Goal: Book appointment/travel/reservation

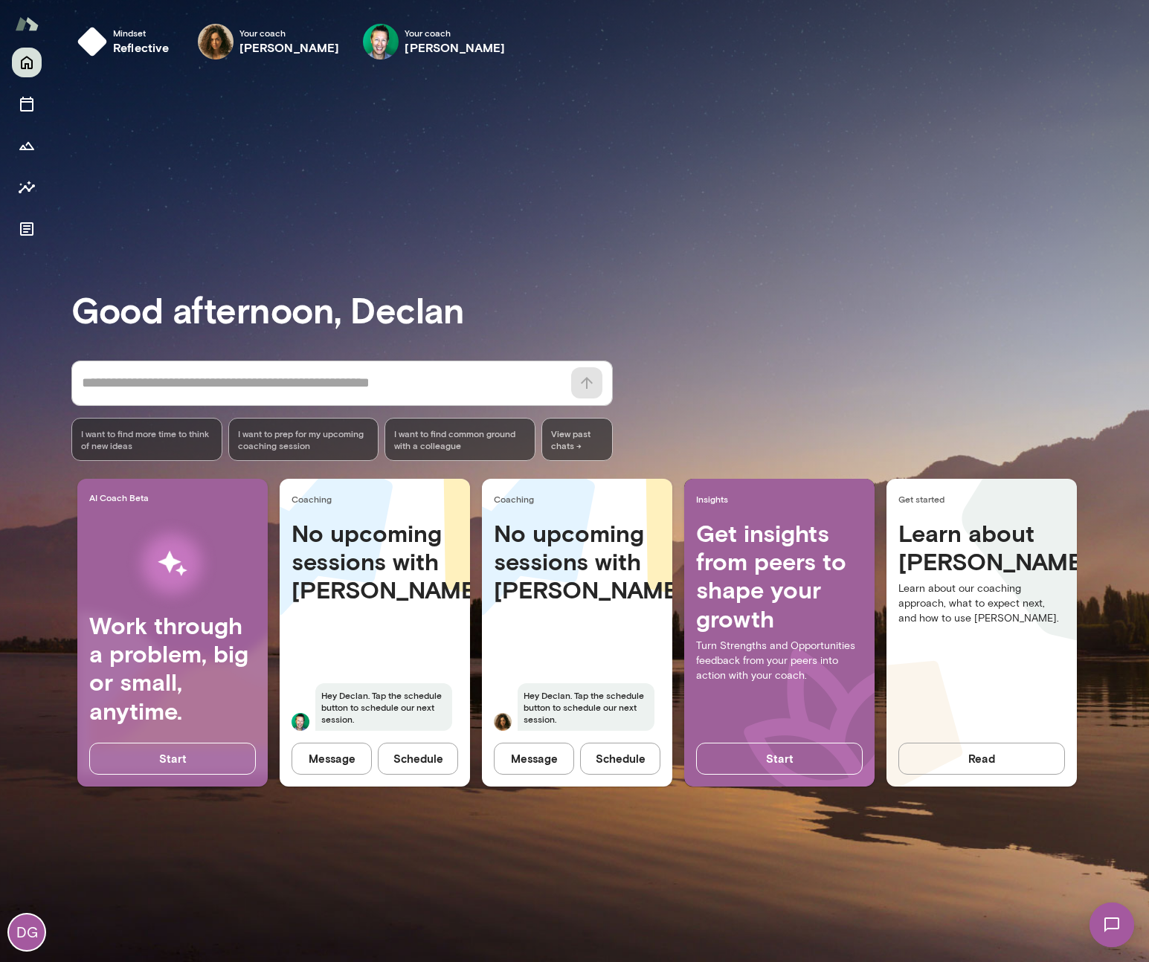
click at [435, 766] on button "Schedule" at bounding box center [418, 758] width 80 height 31
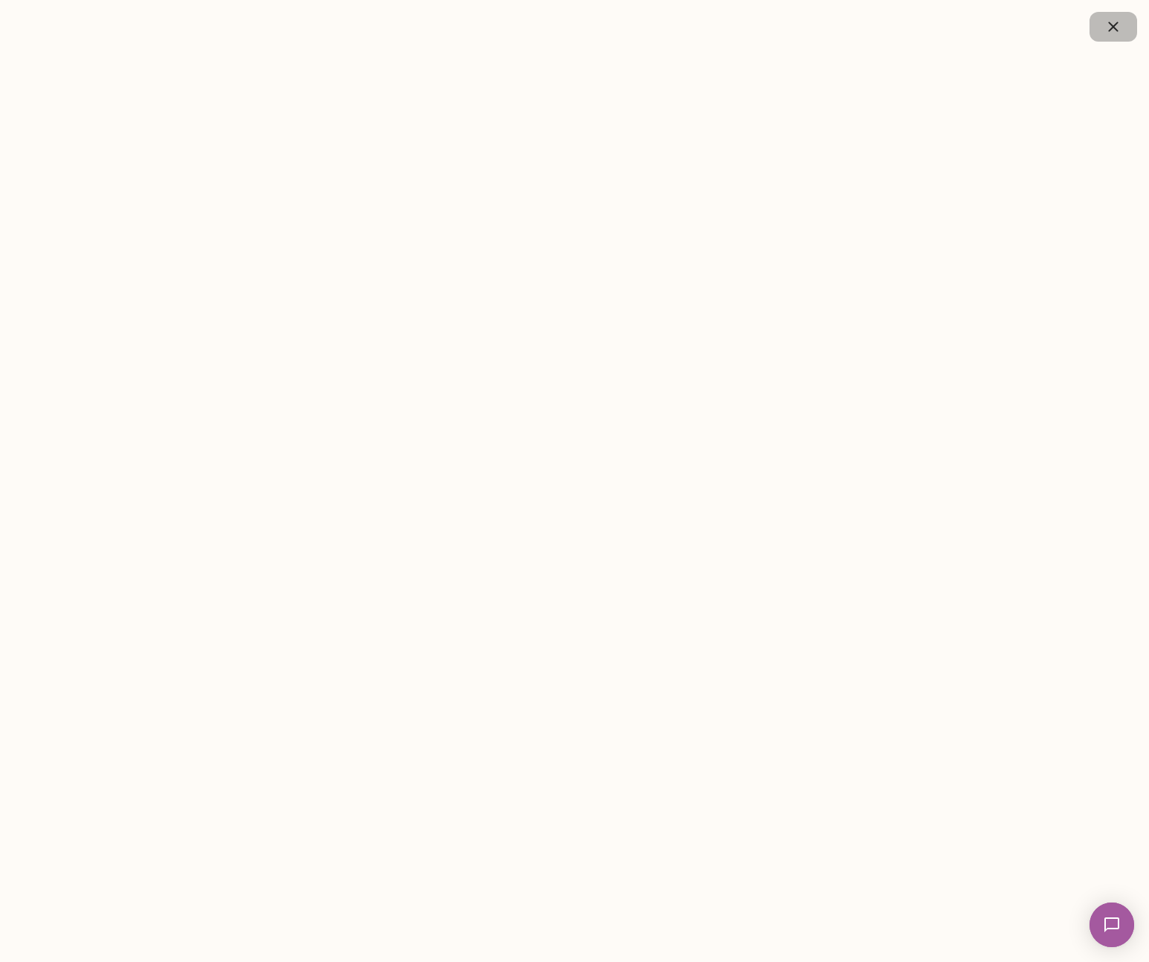
click at [1110, 29] on icon "button" at bounding box center [1113, 27] width 10 height 10
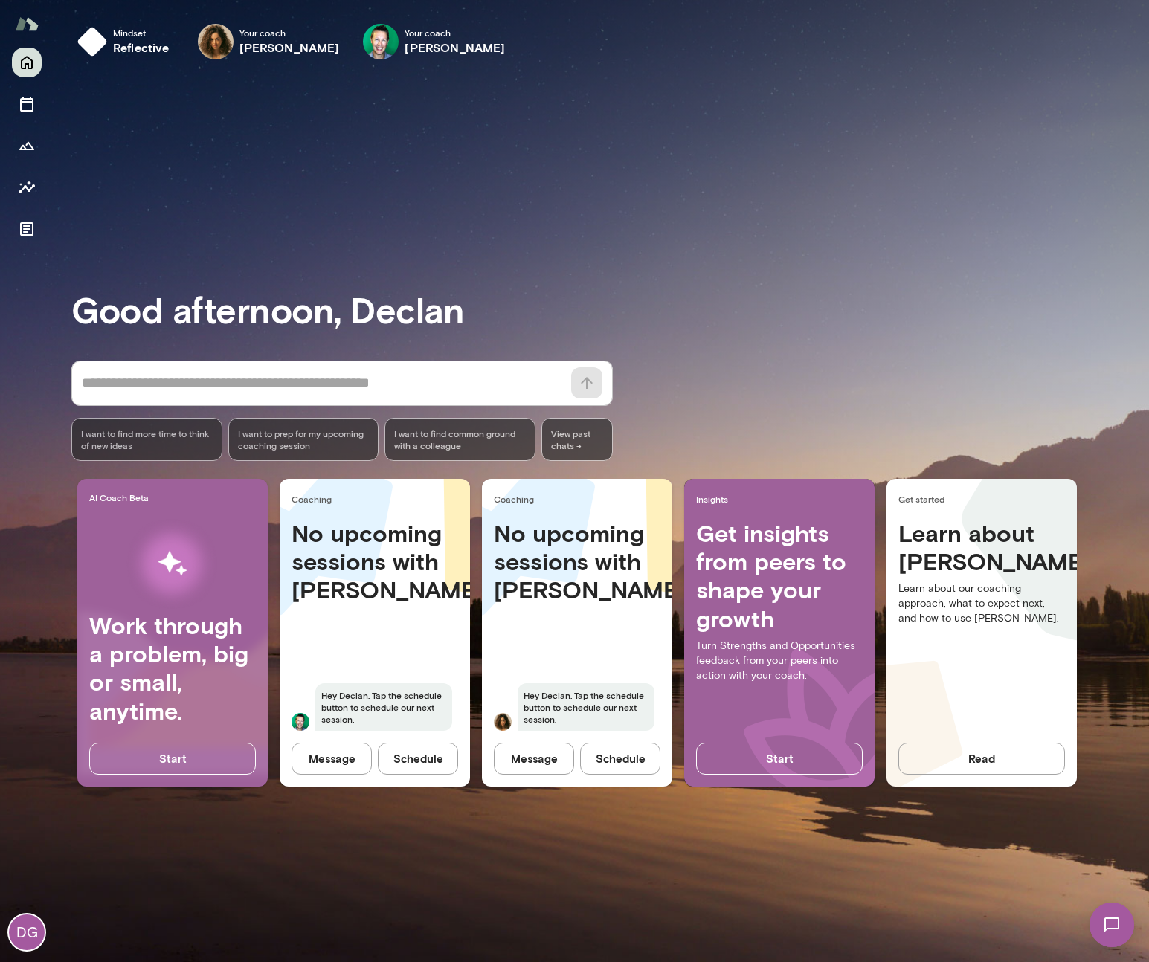
click at [416, 764] on button "Schedule" at bounding box center [418, 758] width 80 height 31
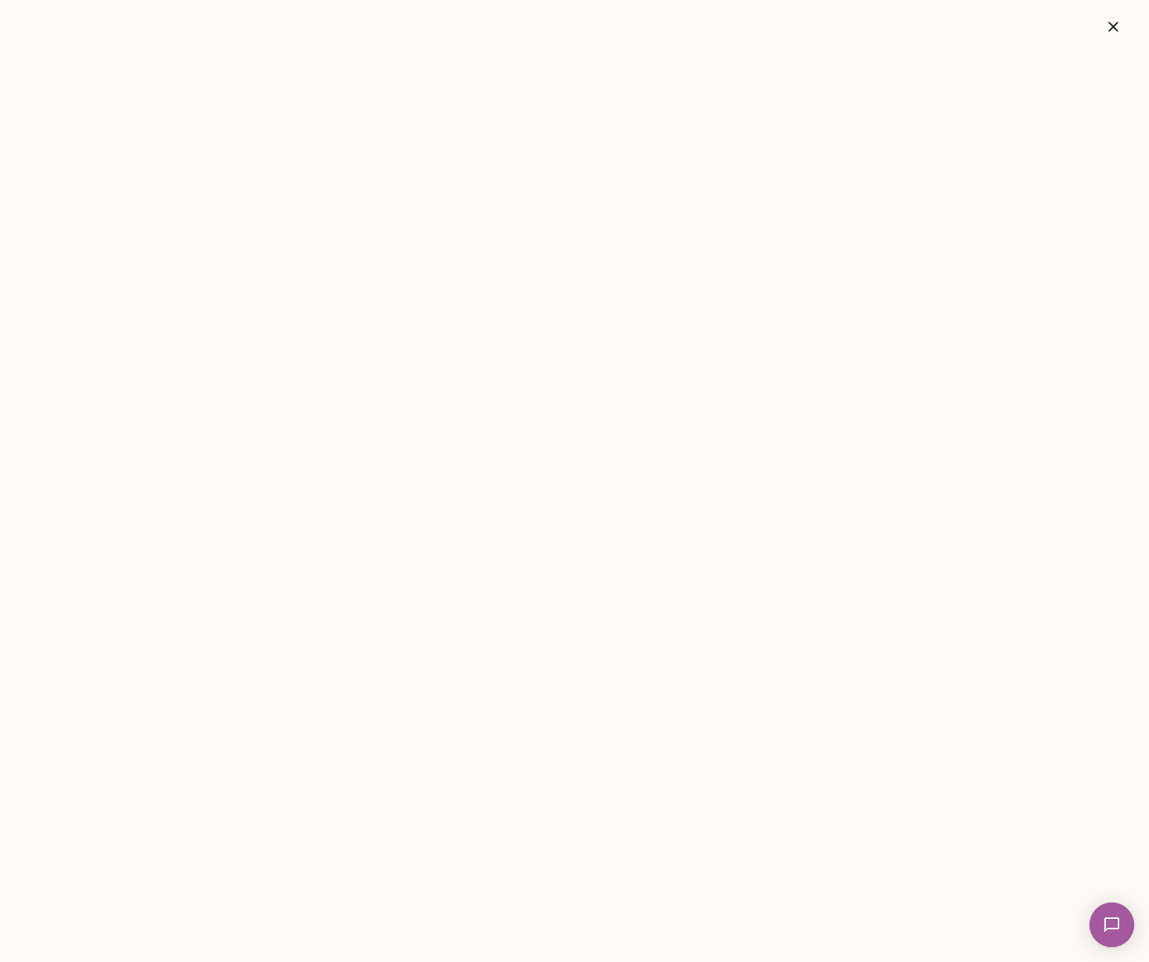
click at [1119, 23] on icon "button" at bounding box center [1113, 27] width 18 height 18
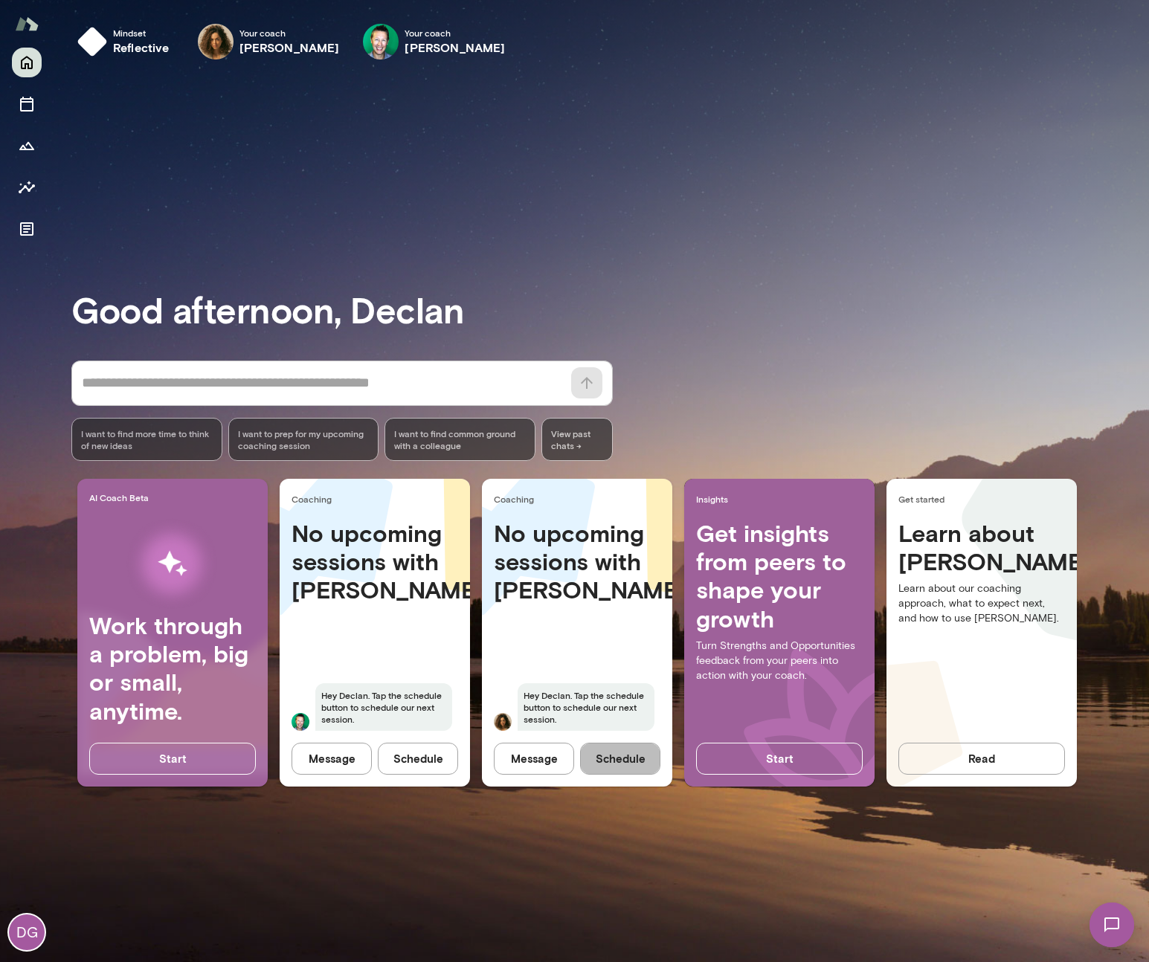
click at [619, 764] on button "Schedule" at bounding box center [620, 758] width 80 height 31
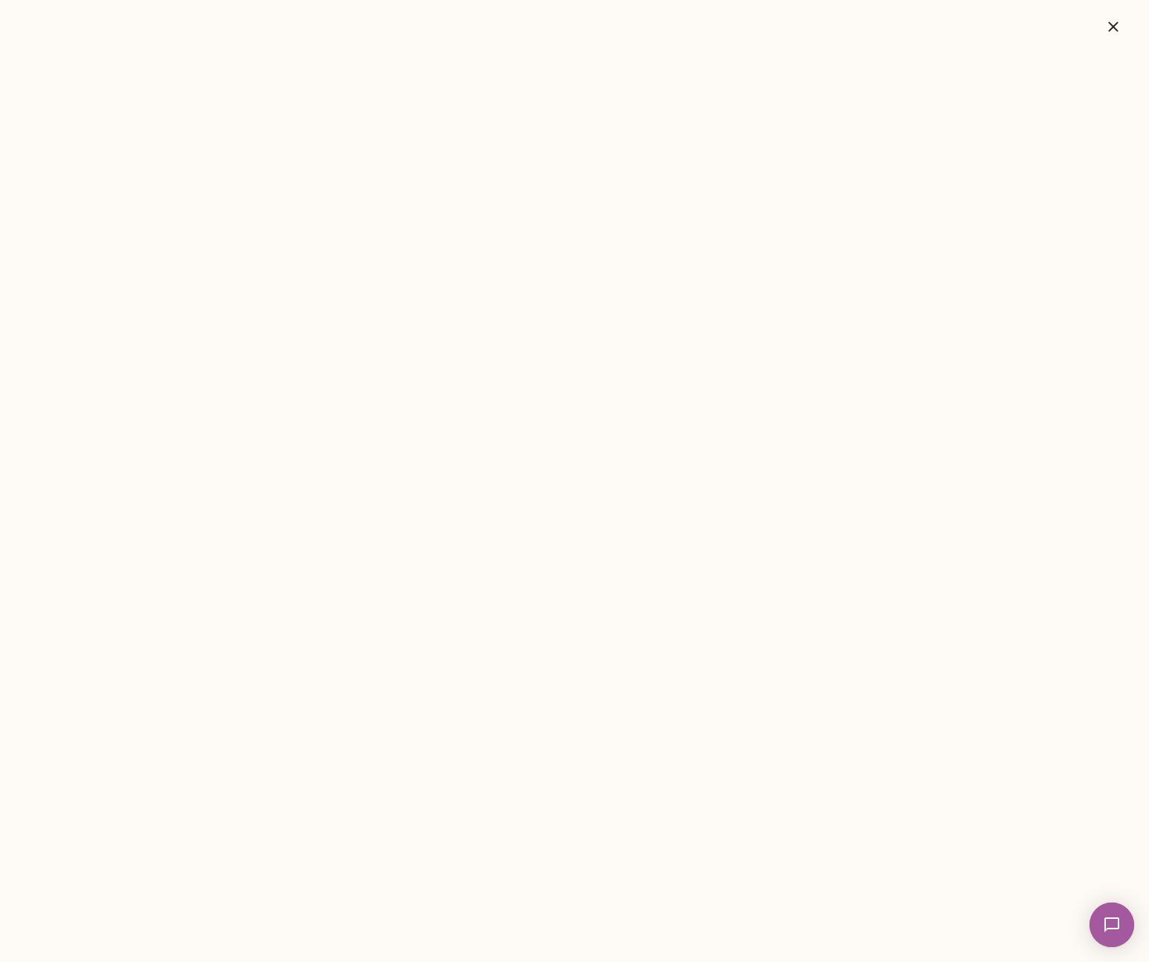
click at [1110, 22] on icon "button" at bounding box center [1113, 27] width 18 height 18
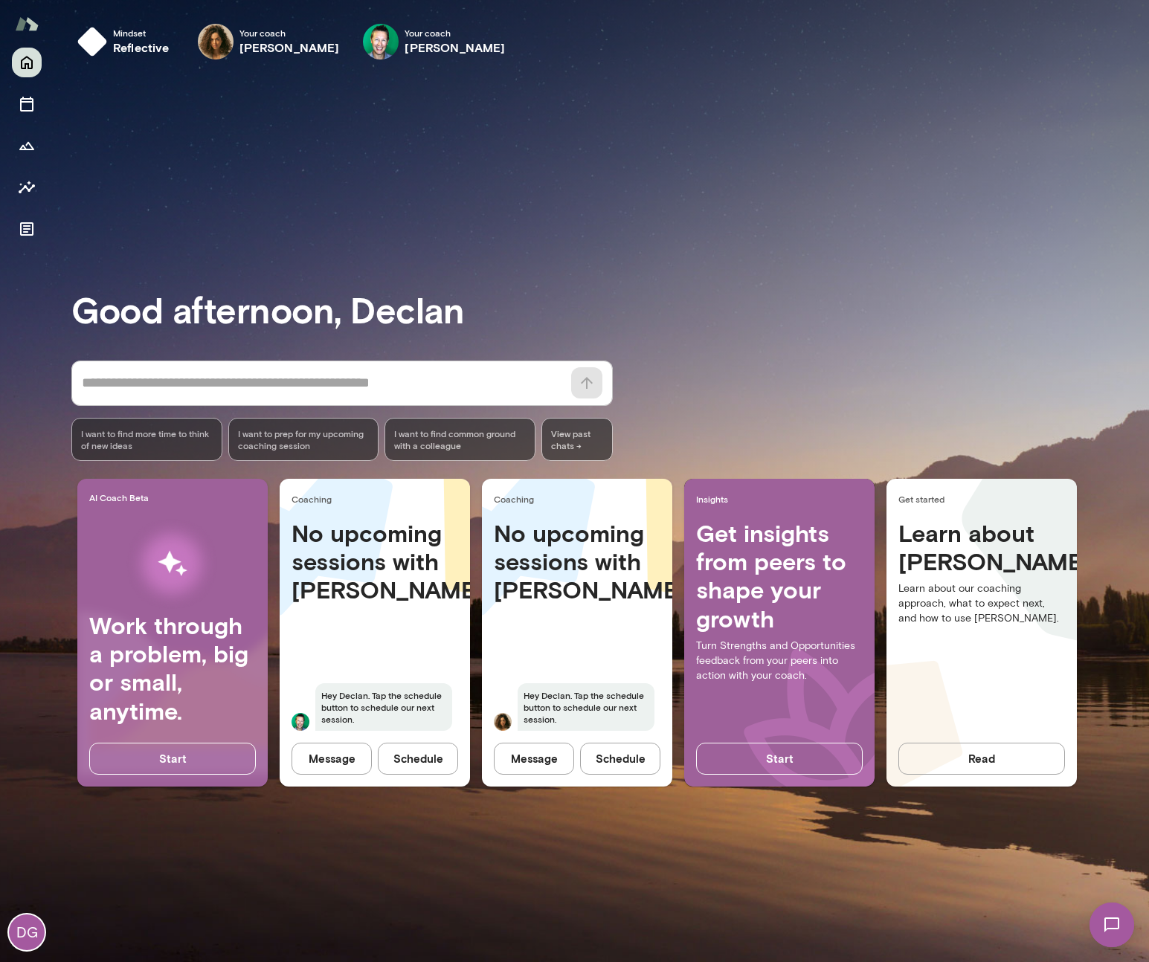
click at [300, 724] on img at bounding box center [301, 722] width 18 height 18
click at [319, 762] on button "Message" at bounding box center [332, 758] width 80 height 31
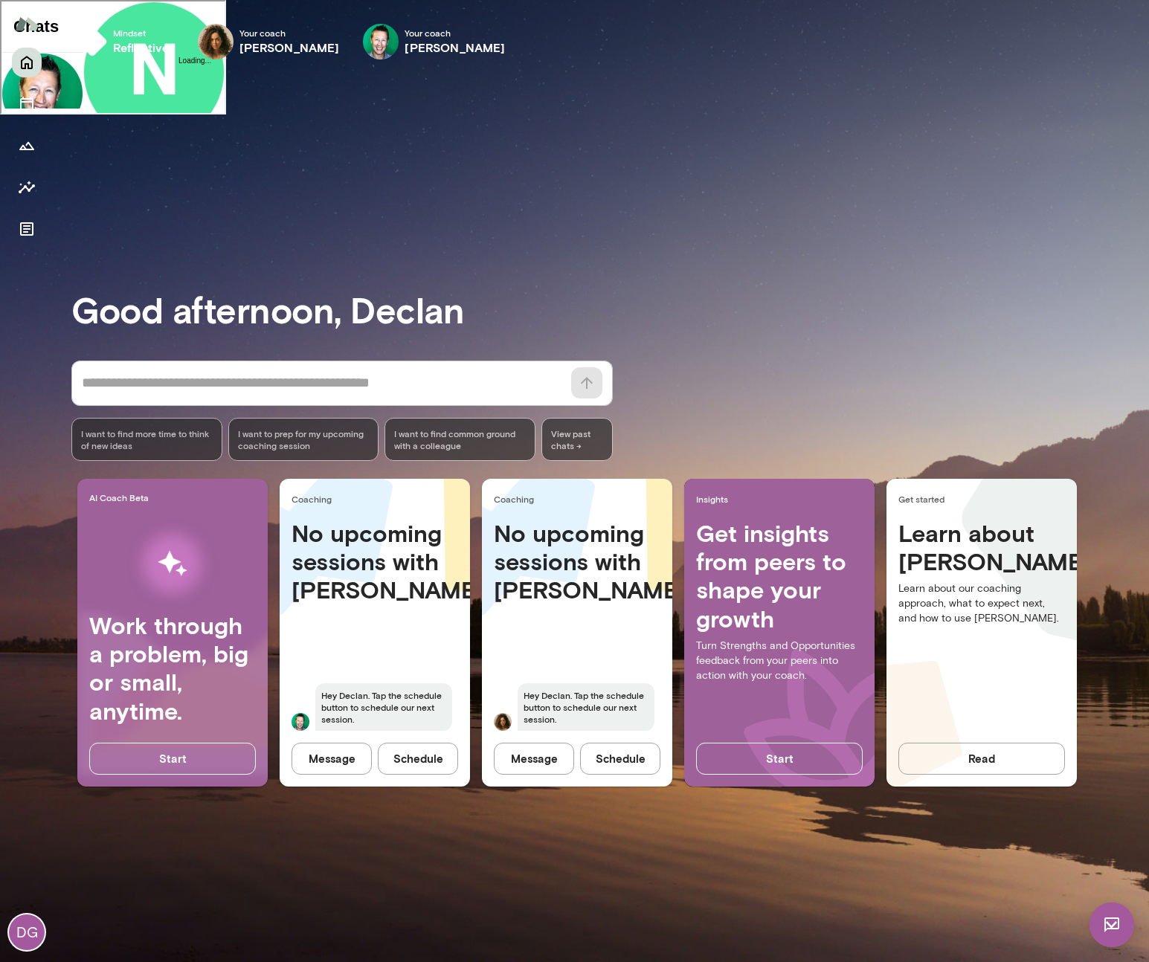
scroll to position [217, 0]
click at [890, 374] on div "* ​ ​ I want to find more time to think of new ideas I want to prep for my upco…" at bounding box center [610, 411] width 1078 height 100
click at [386, 39] on img at bounding box center [381, 42] width 36 height 36
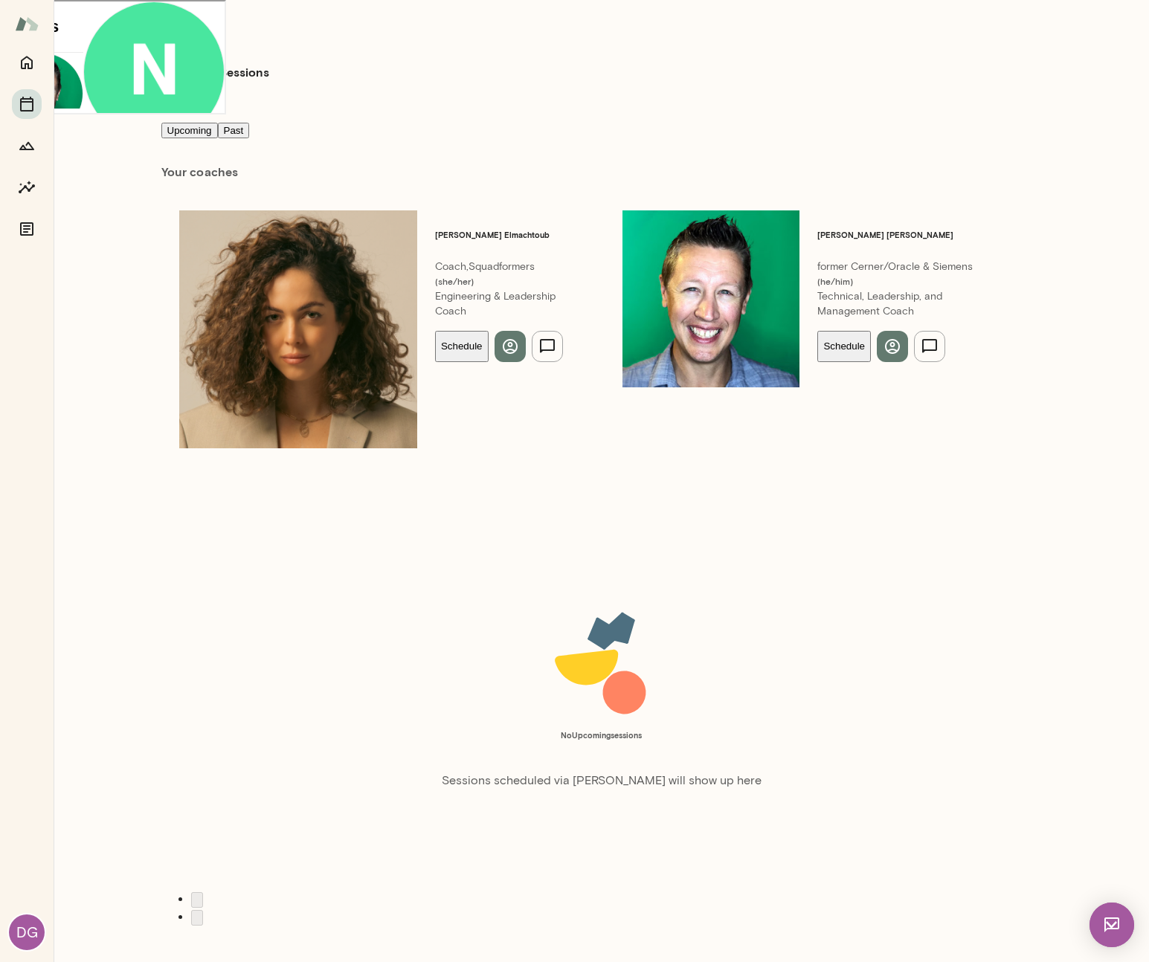
click at [817, 331] on button "Schedule" at bounding box center [844, 346] width 54 height 31
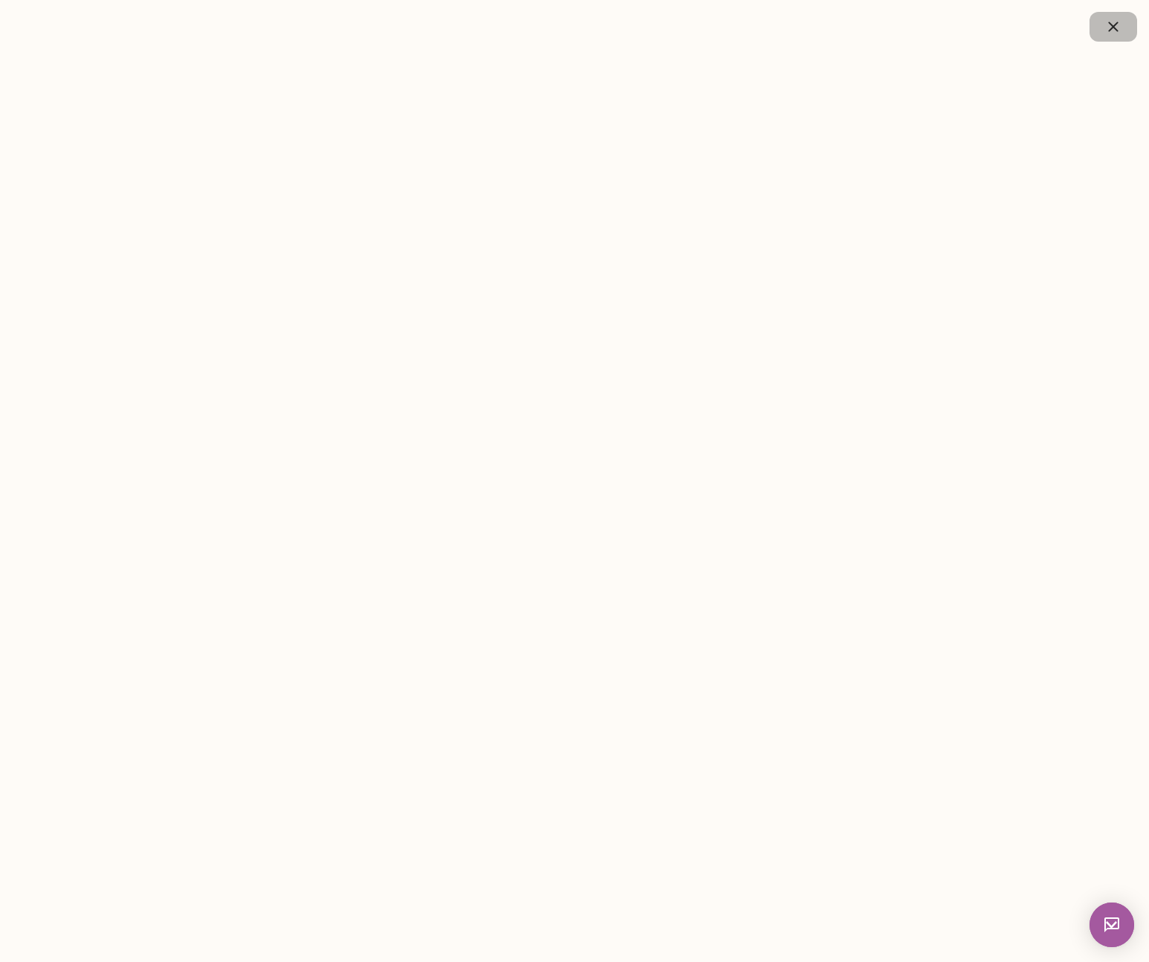
click at [1114, 31] on icon "button" at bounding box center [1113, 27] width 18 height 18
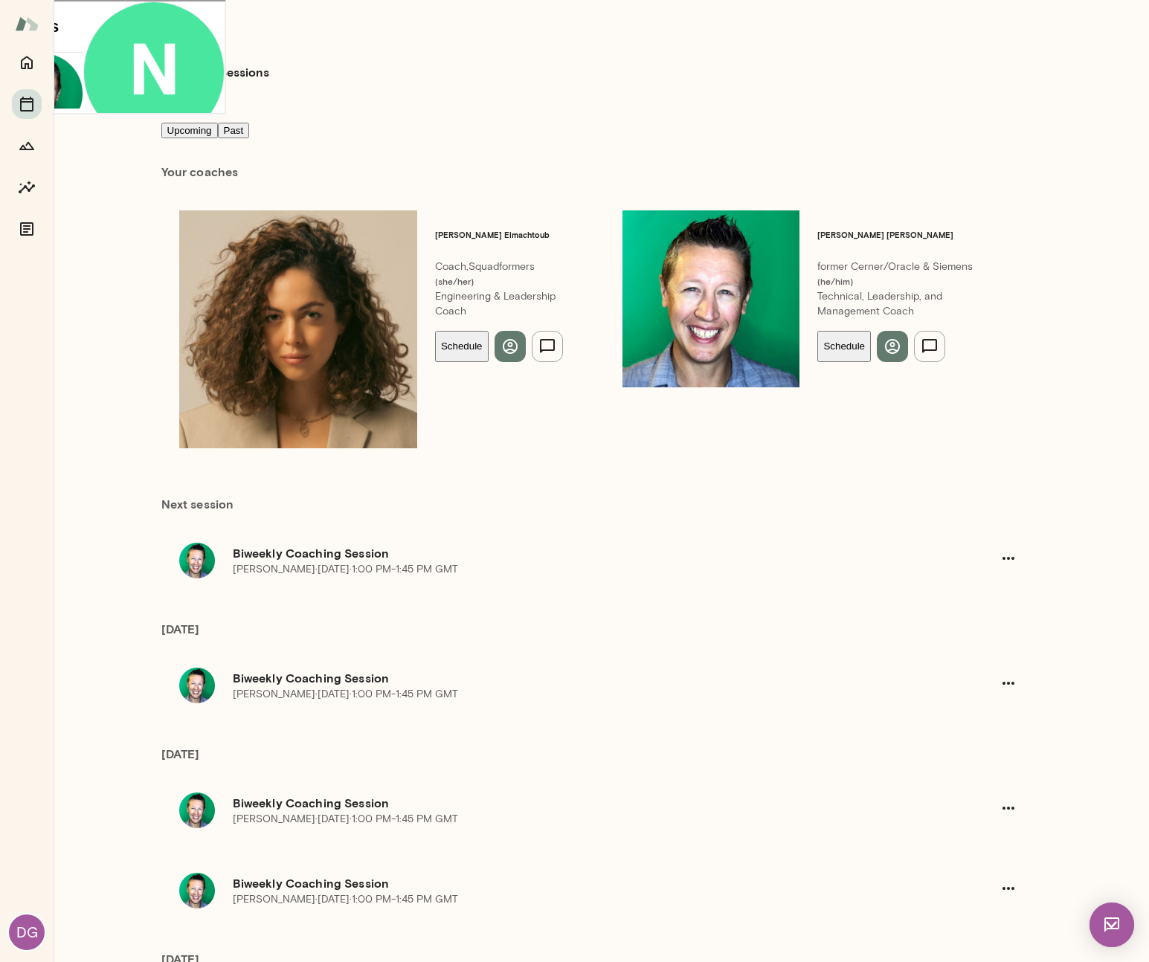
click at [201, 63] on h4 "Coaching Sessions" at bounding box center [215, 72] width 108 height 18
click at [250, 124] on button "Past" at bounding box center [234, 131] width 32 height 16
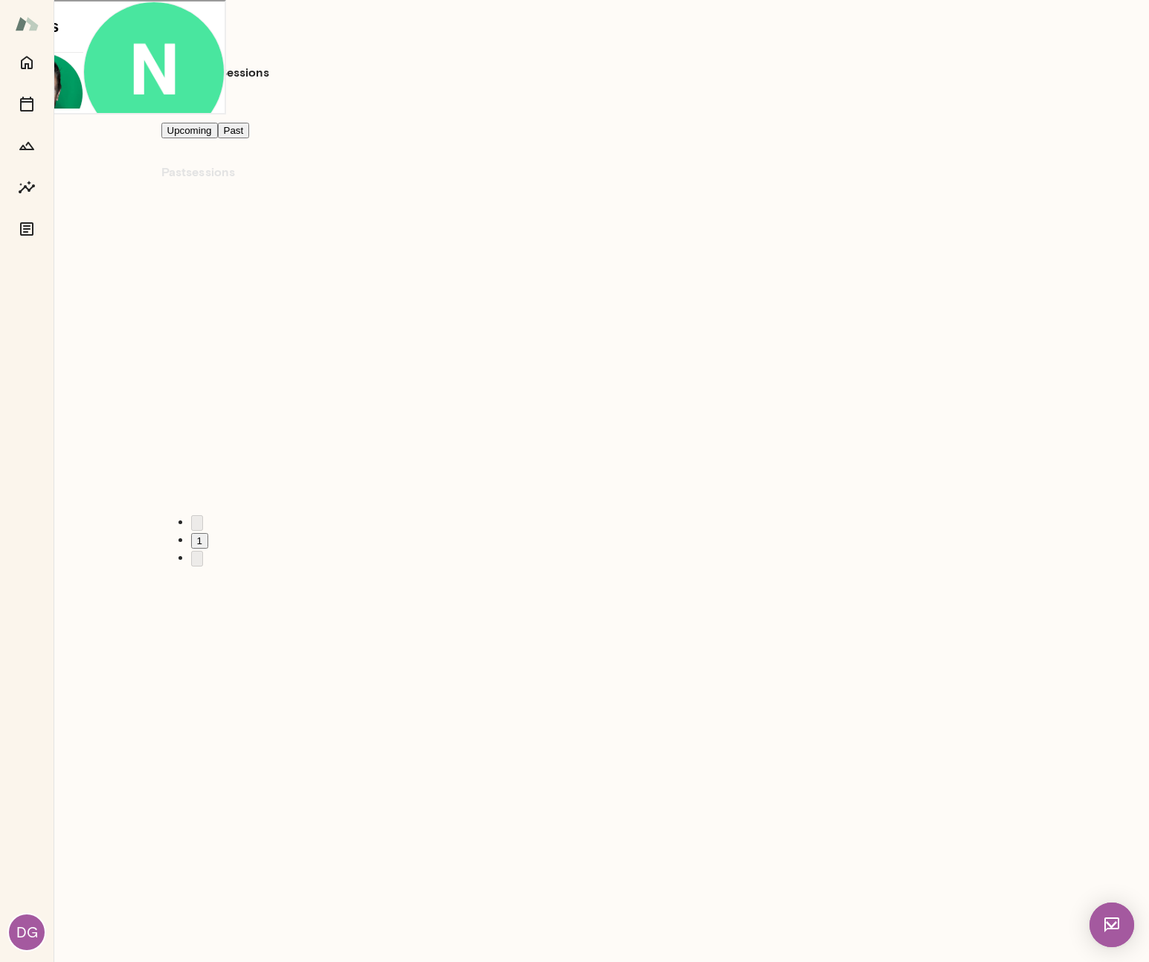
click at [250, 124] on button "Past" at bounding box center [234, 131] width 32 height 16
